Goal: Task Accomplishment & Management: Complete application form

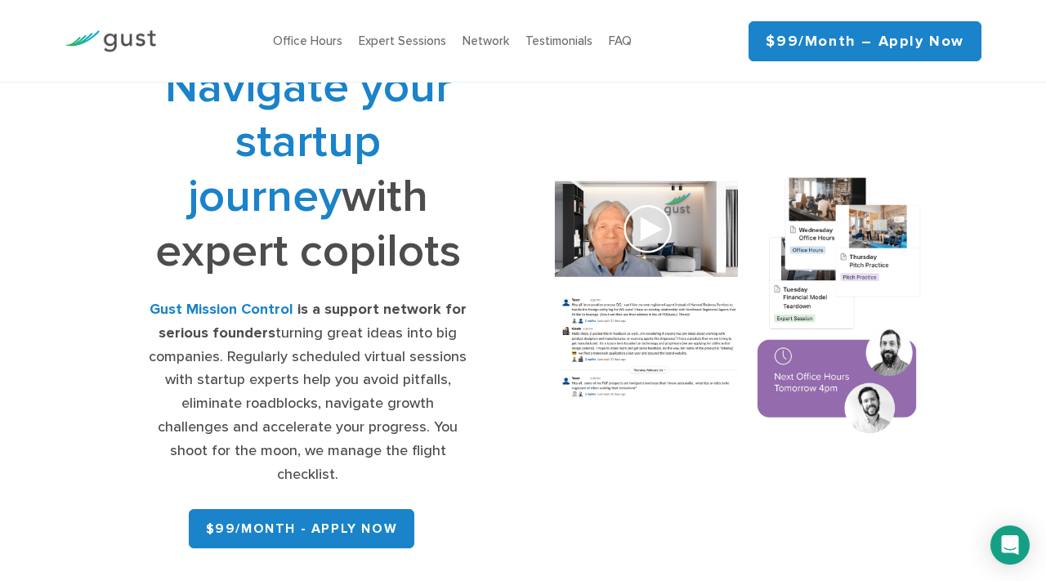
scroll to position [57, 0]
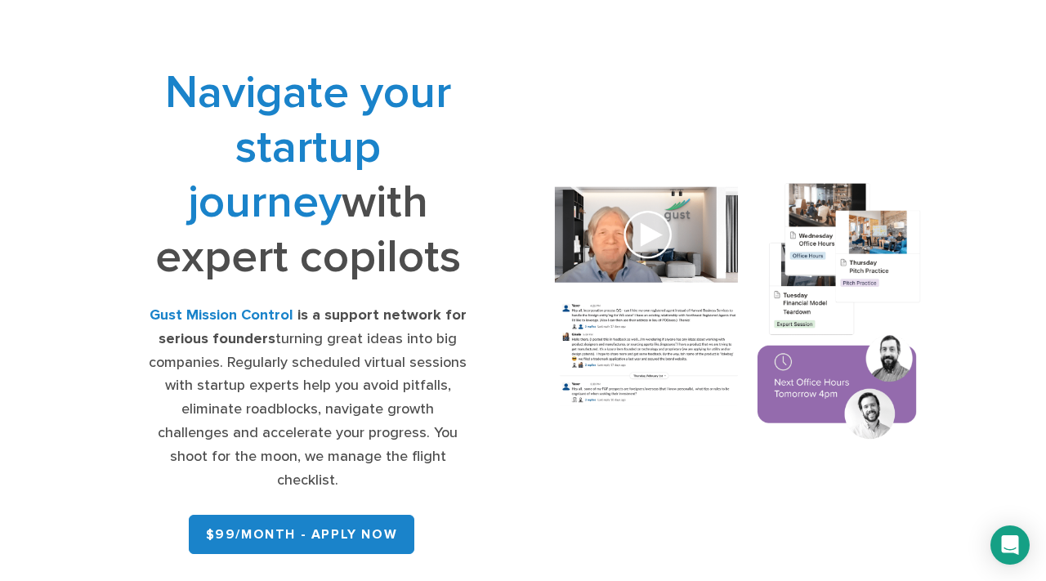
click at [658, 212] on img at bounding box center [737, 312] width 405 height 289
click at [644, 222] on img at bounding box center [737, 312] width 405 height 289
click at [662, 243] on img at bounding box center [737, 312] width 405 height 289
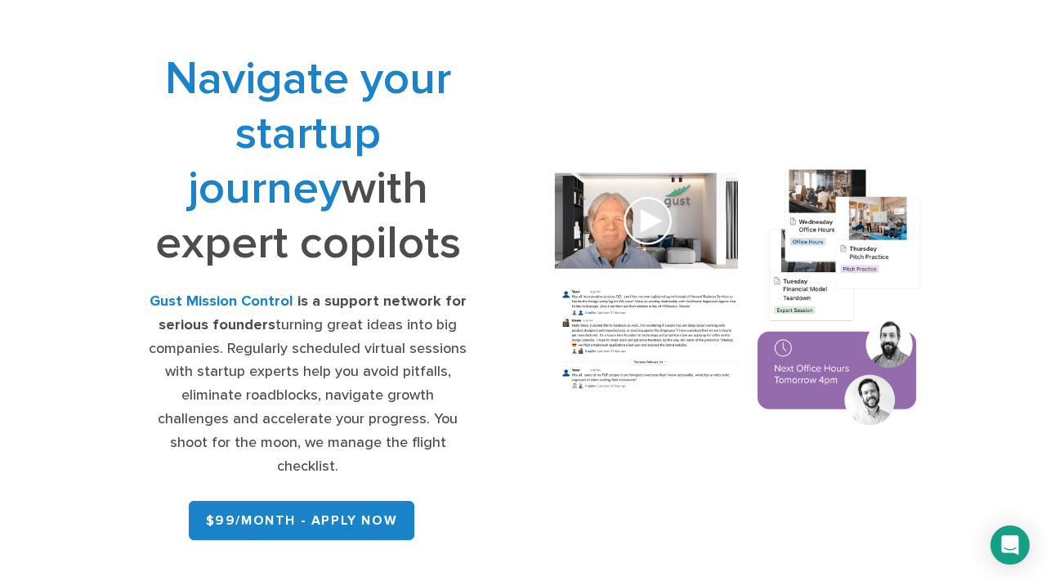
scroll to position [75, 0]
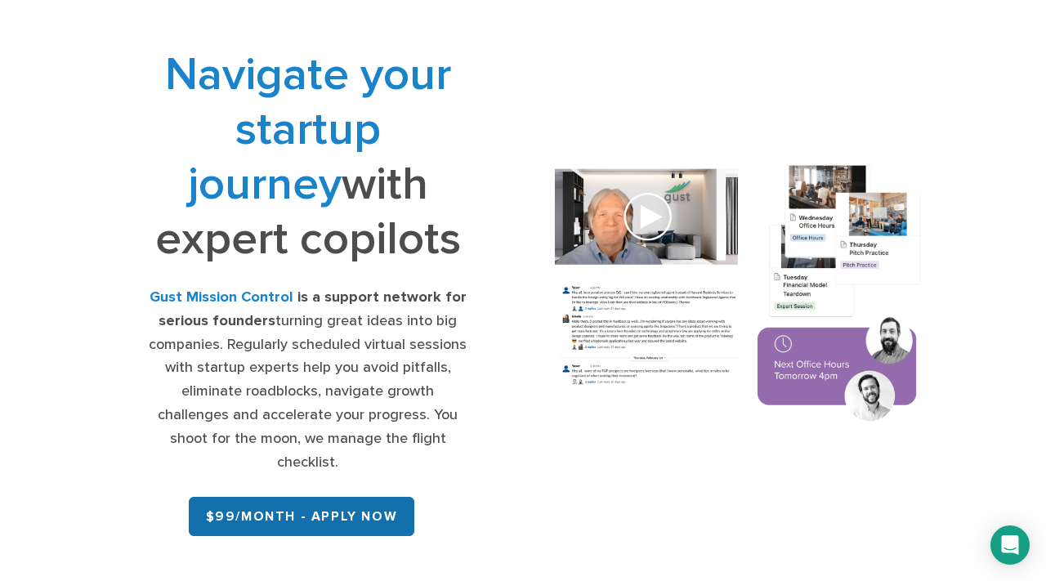
click at [319, 497] on link "$99/month - APPLY NOW" at bounding box center [302, 516] width 226 height 39
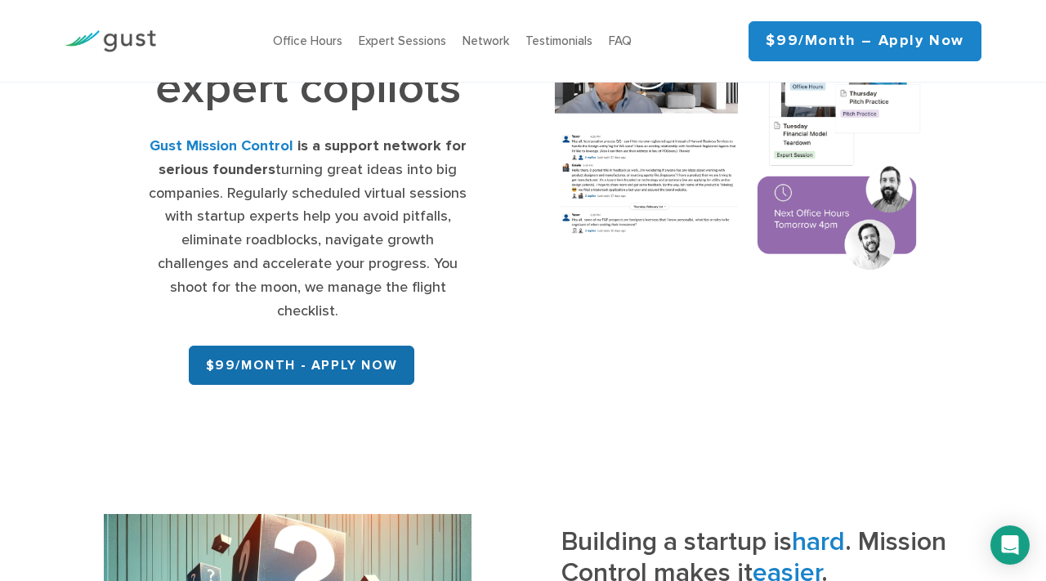
scroll to position [227, 0]
